Goal: Task Accomplishment & Management: Manage account settings

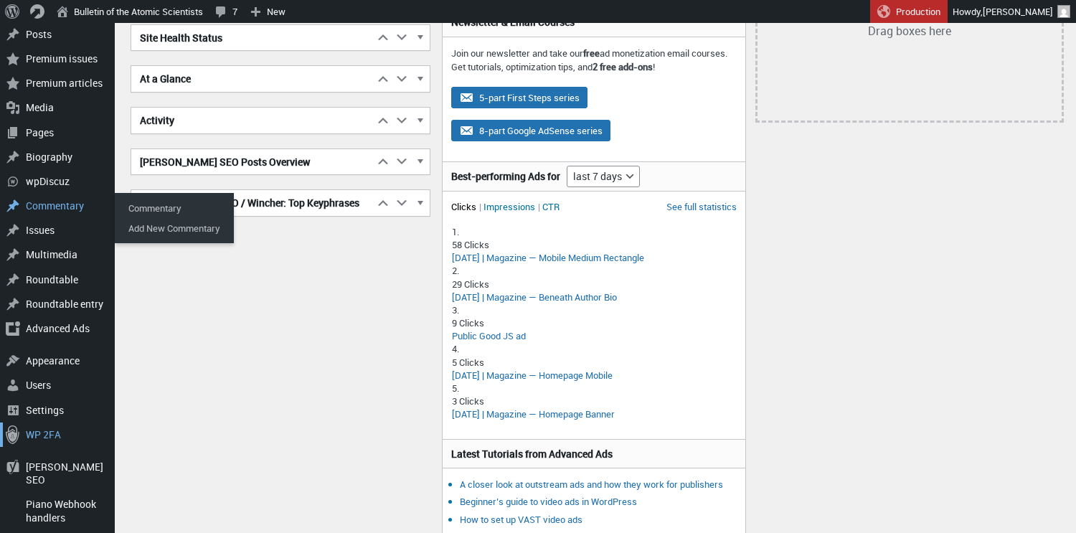
scroll to position [224, 0]
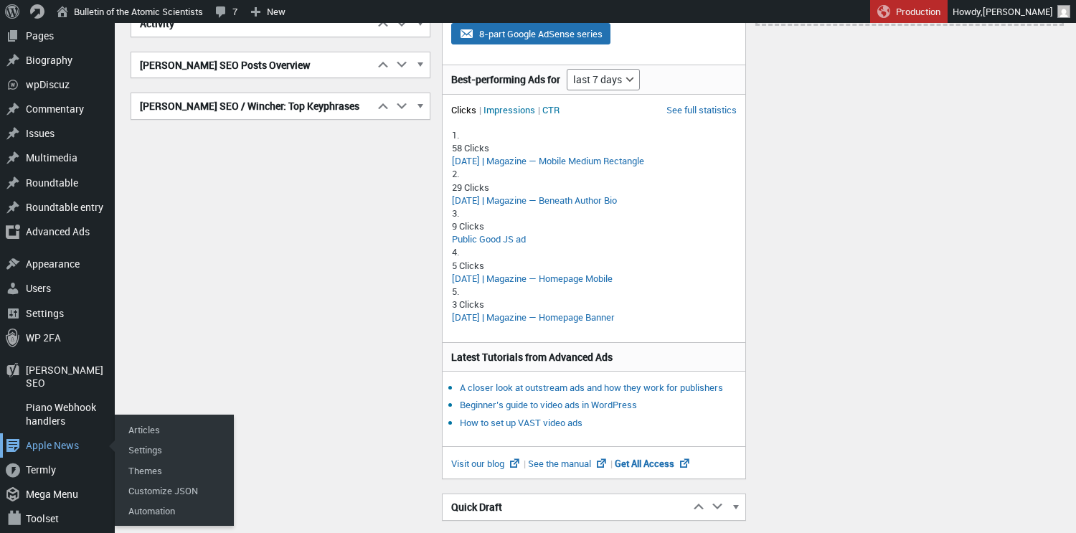
click at [42, 433] on div "Apple News" at bounding box center [57, 445] width 115 height 24
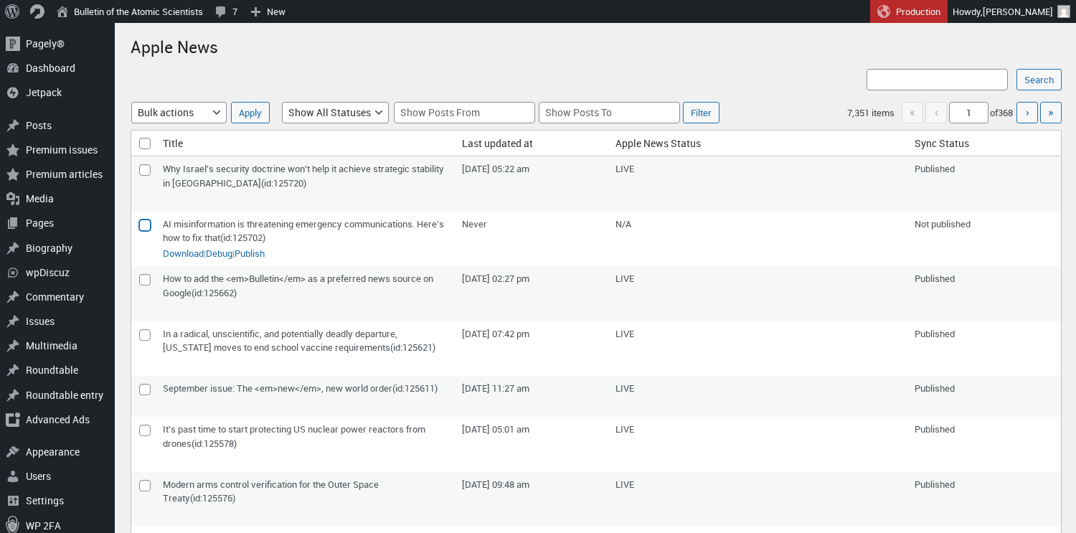
click at [142, 226] on input"] "checkbox" at bounding box center [144, 224] width 11 height 11
checkbox input"] "true"
click at [265, 253] on link "Publish" at bounding box center [250, 254] width 30 height 14
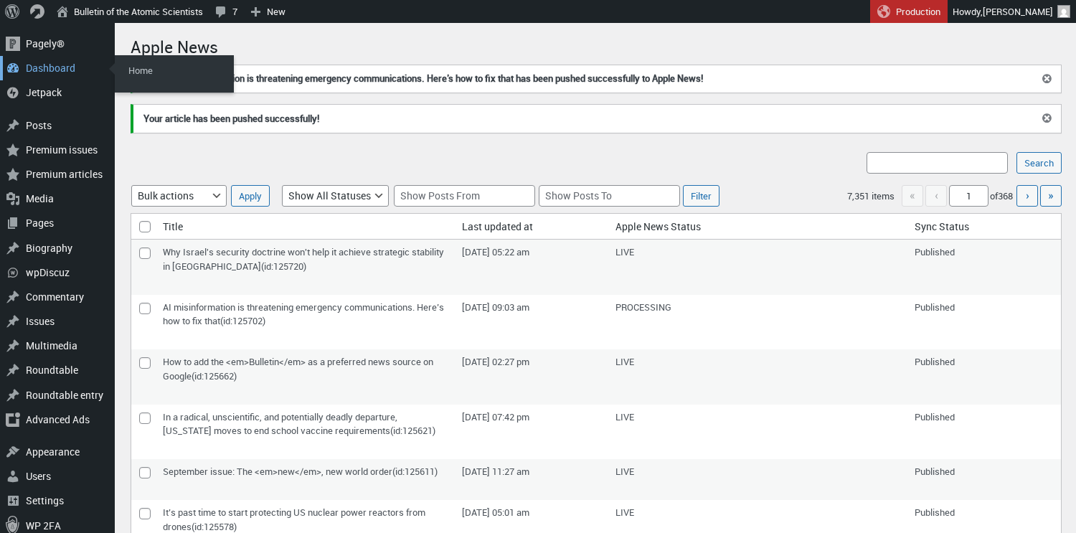
click at [44, 71] on div "Dashboard" at bounding box center [57, 68] width 115 height 24
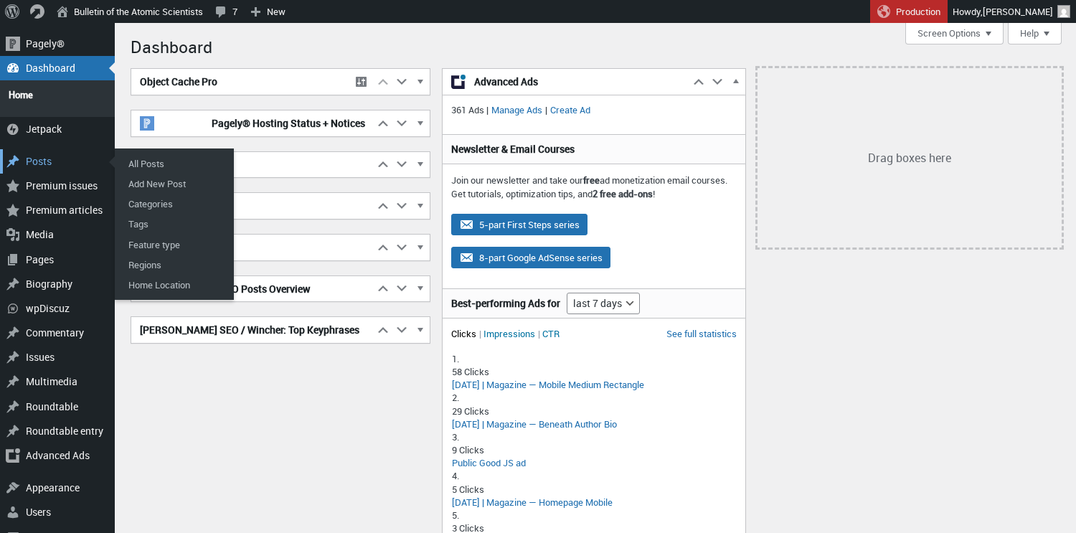
click at [35, 154] on div "Posts" at bounding box center [57, 161] width 115 height 24
